Goal: Register for event/course

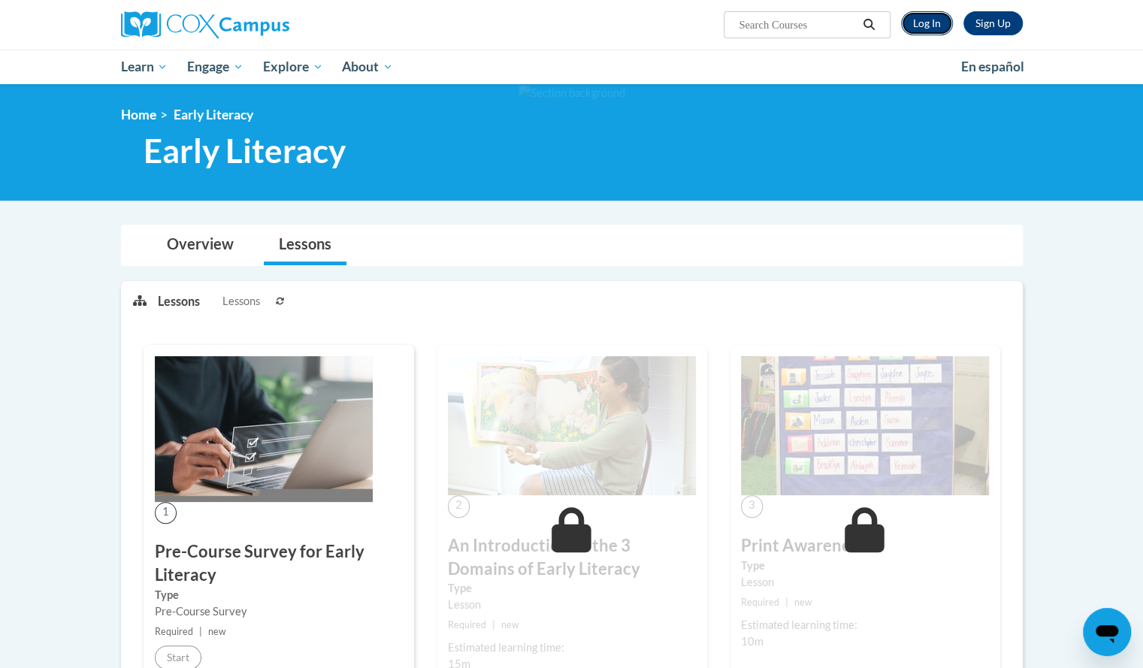
click at [922, 23] on link "Log In" at bounding box center [927, 23] width 52 height 24
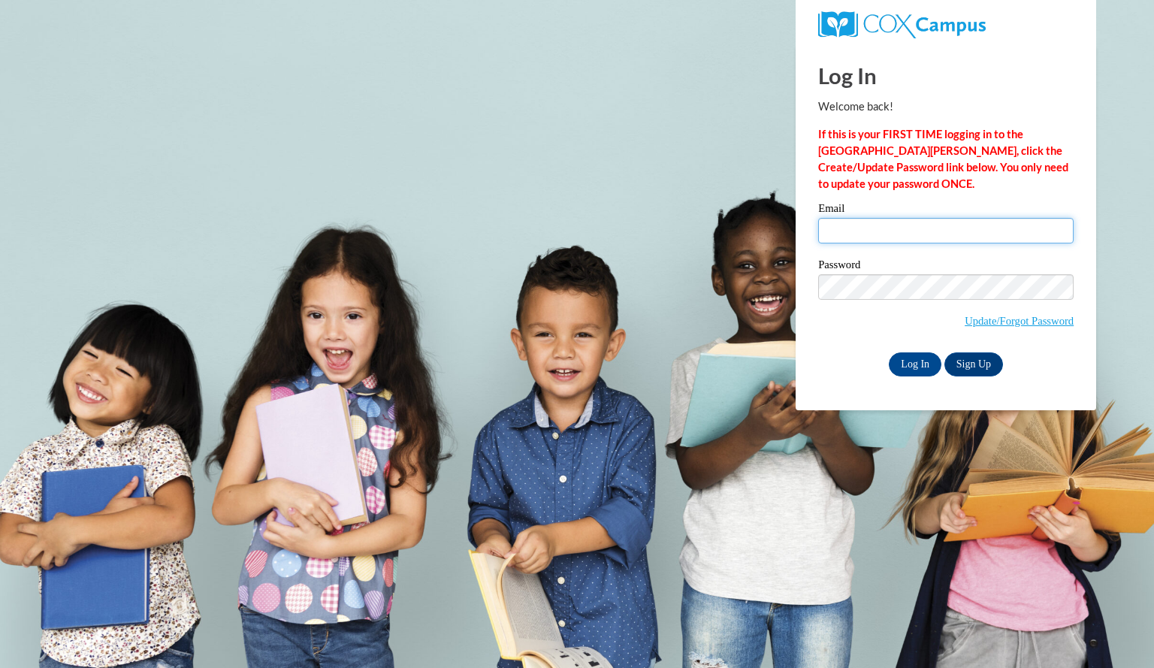
click at [870, 223] on input "Email" at bounding box center [945, 231] width 255 height 26
type input "baerenwaldcayl@aasd.k12.wi.us"
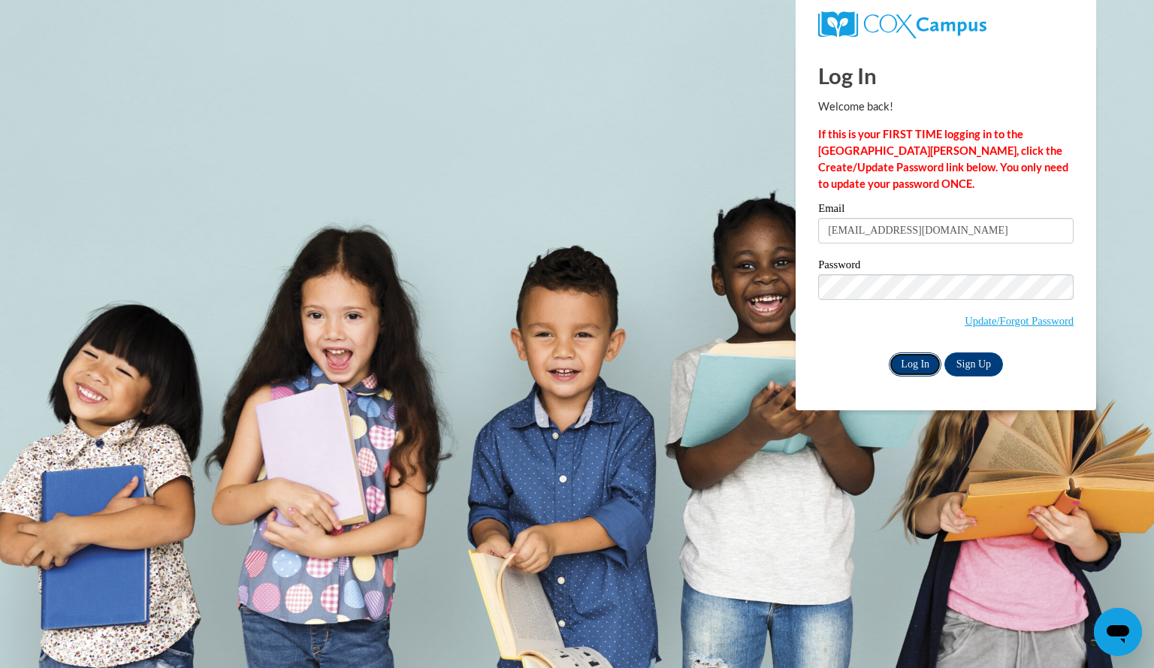
click at [910, 352] on input "Log In" at bounding box center [915, 364] width 53 height 24
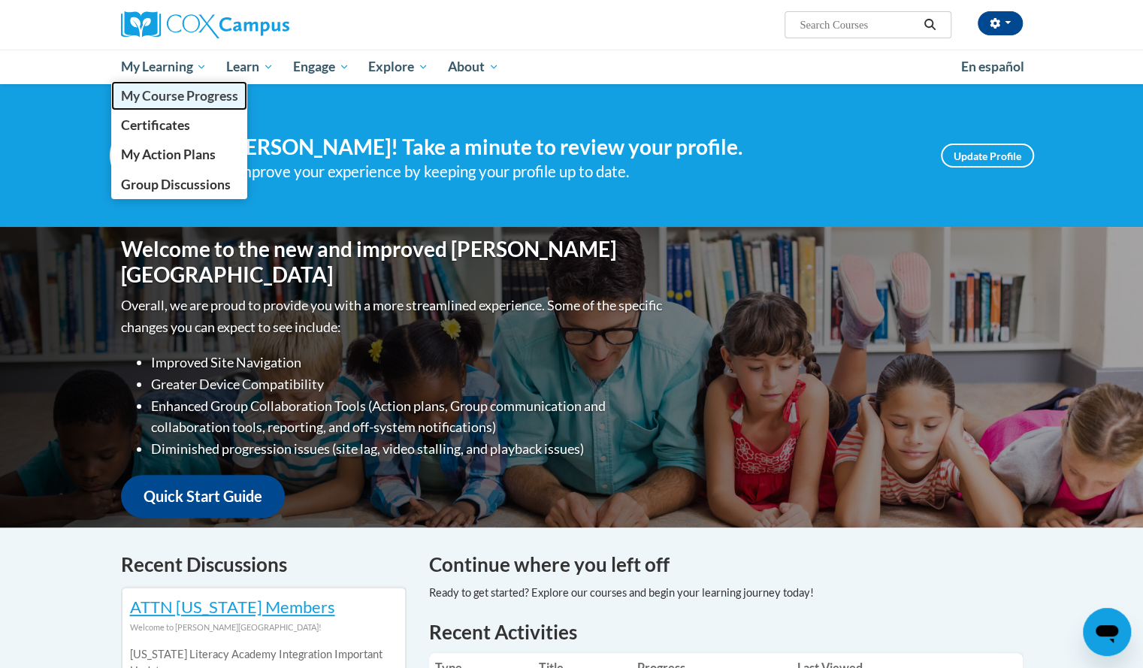
click at [195, 96] on span "My Course Progress" at bounding box center [178, 96] width 117 height 16
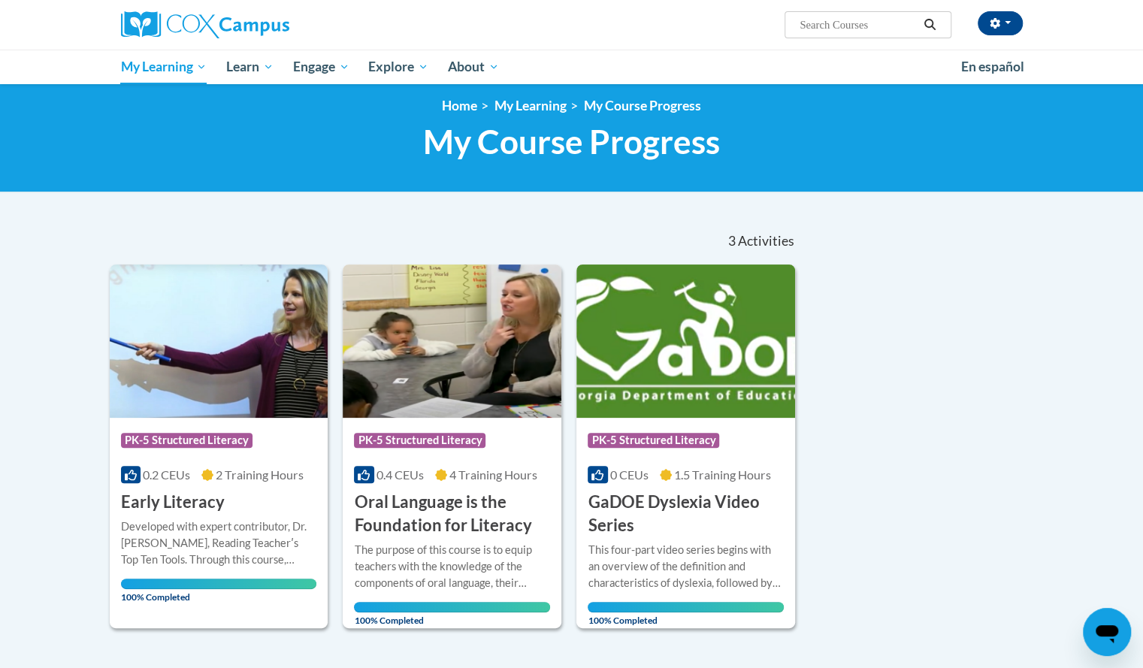
scroll to position [2, 0]
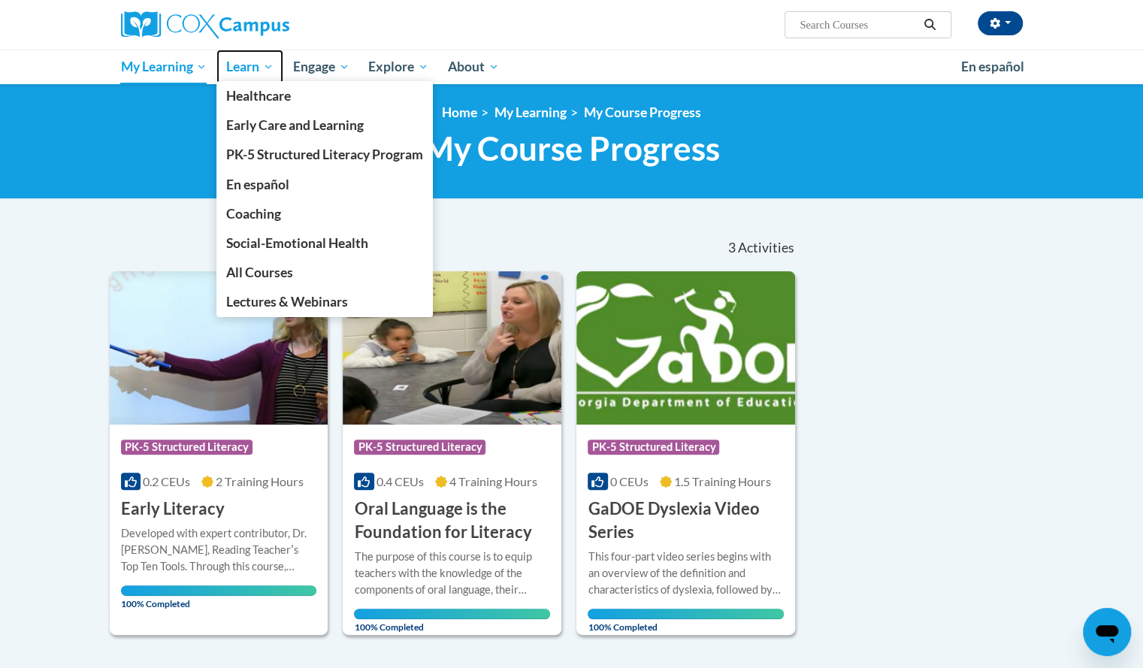
click at [248, 59] on span "Learn" at bounding box center [249, 67] width 47 height 18
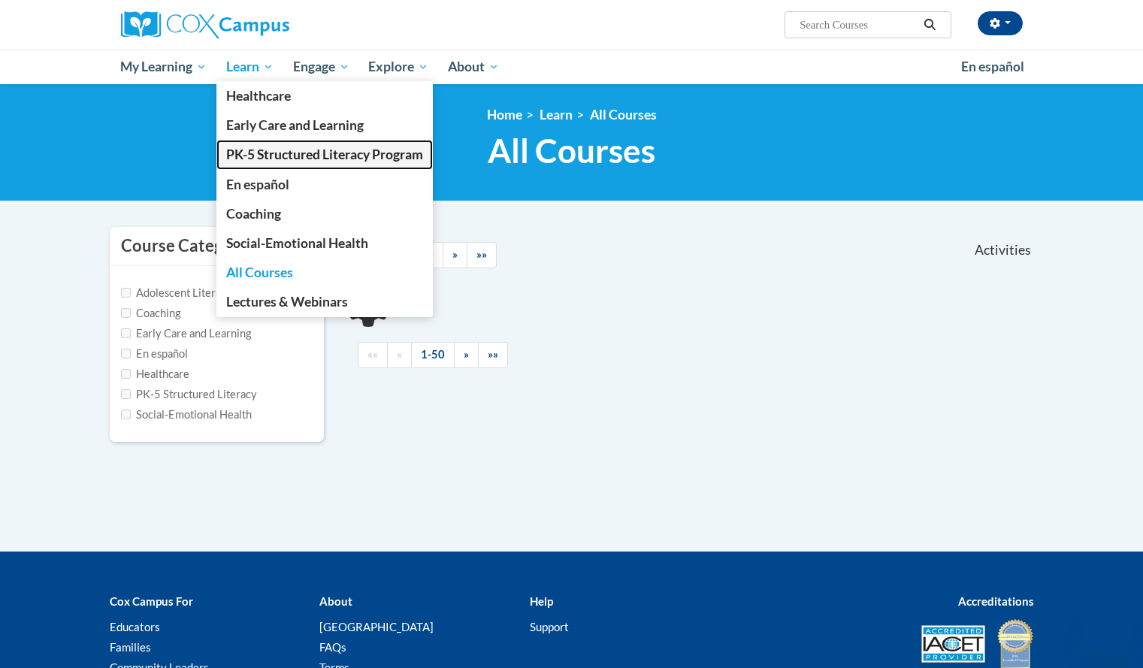
click at [263, 145] on link "PK-5 Structured Literacy Program" at bounding box center [324, 154] width 216 height 29
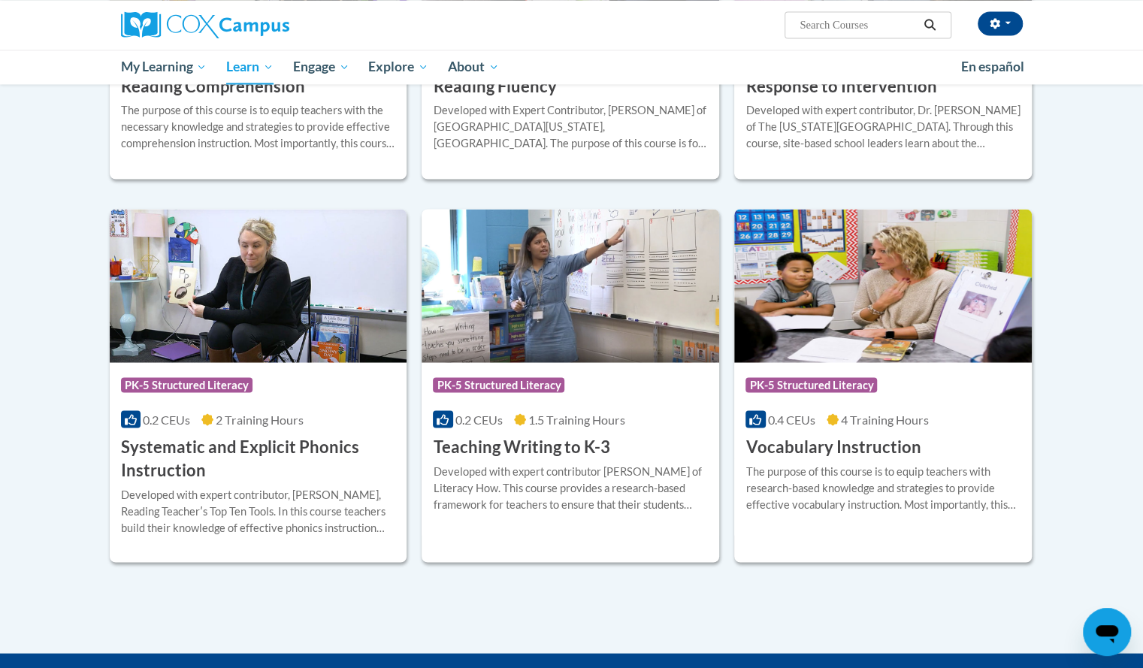
scroll to position [1520, 0]
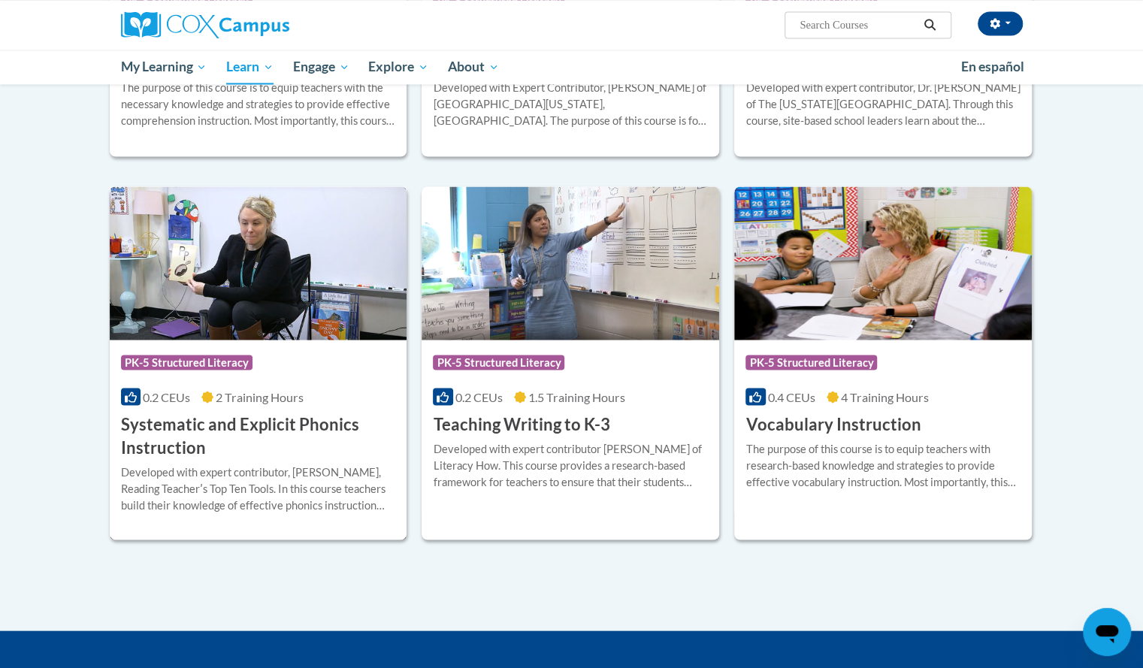
click at [212, 430] on h3 "Systematic and Explicit Phonics Instruction" at bounding box center [258, 435] width 275 height 47
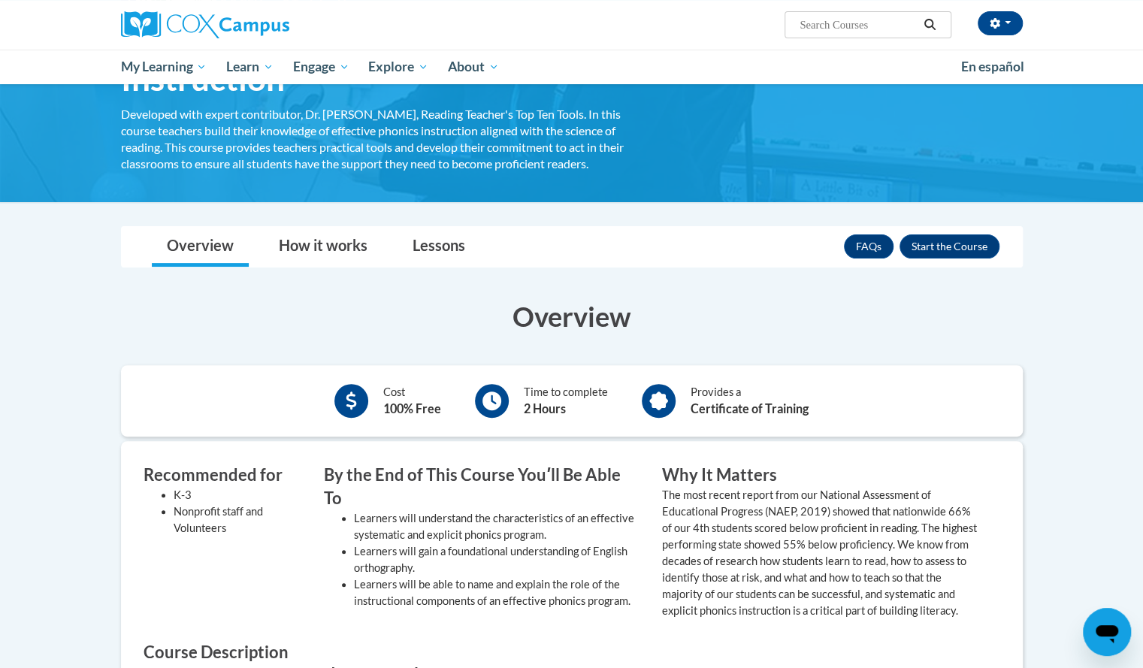
scroll to position [132, 0]
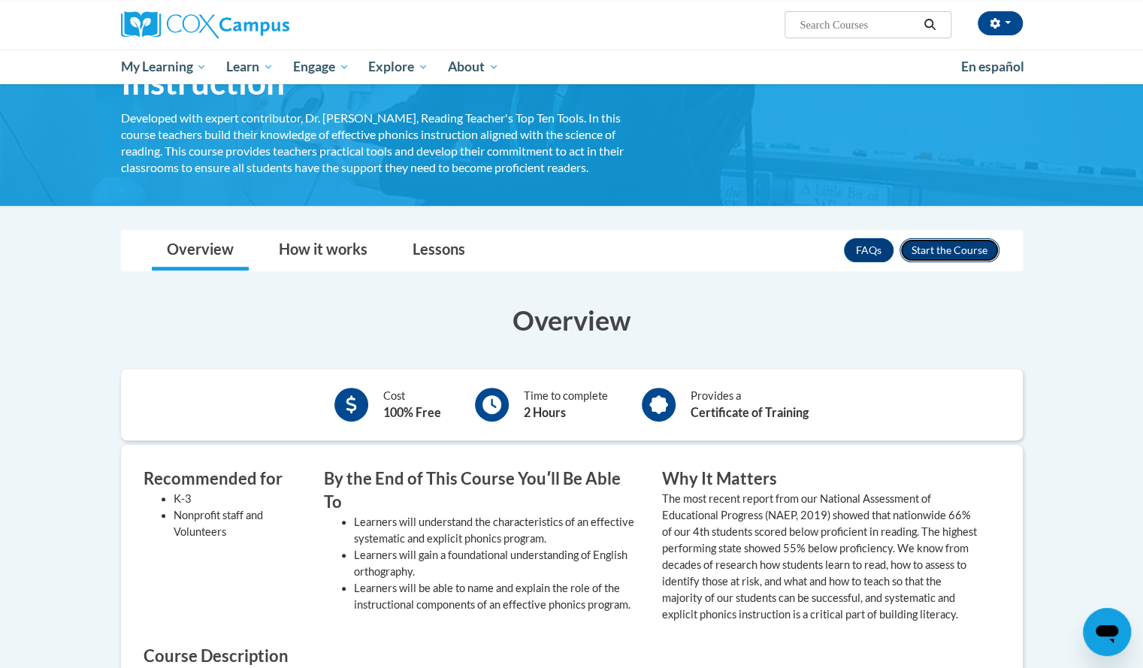
click at [937, 246] on button "Enroll" at bounding box center [949, 250] width 100 height 24
